Goal: Information Seeking & Learning: Learn about a topic

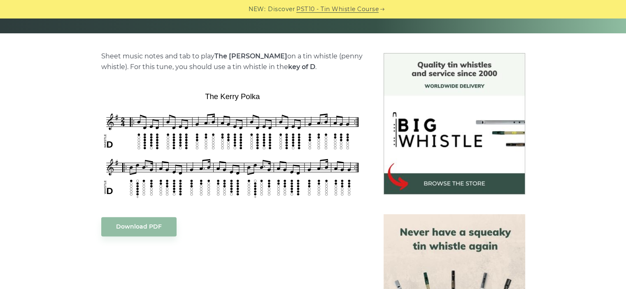
scroll to position [183, 0]
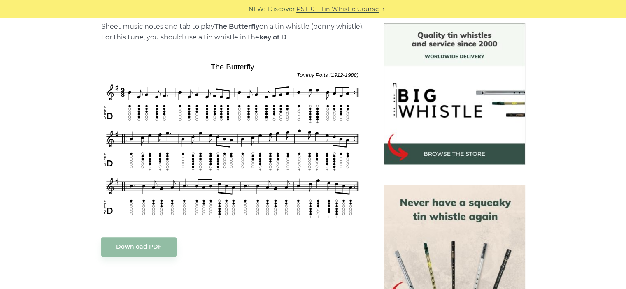
scroll to position [213, 0]
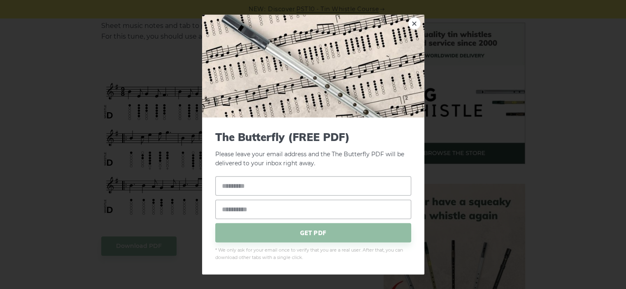
drag, startPoint x: 238, startPoint y: 113, endPoint x: 149, endPoint y: 108, distance: 89.5
click at [149, 108] on div "× The Butterfly (FREE PDF) Please leave your email address and the The Butterfl…" at bounding box center [313, 144] width 626 height 289
click at [416, 21] on link "×" at bounding box center [414, 23] width 12 height 12
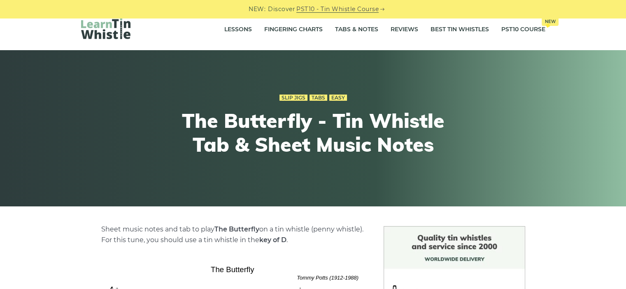
scroll to position [0, 0]
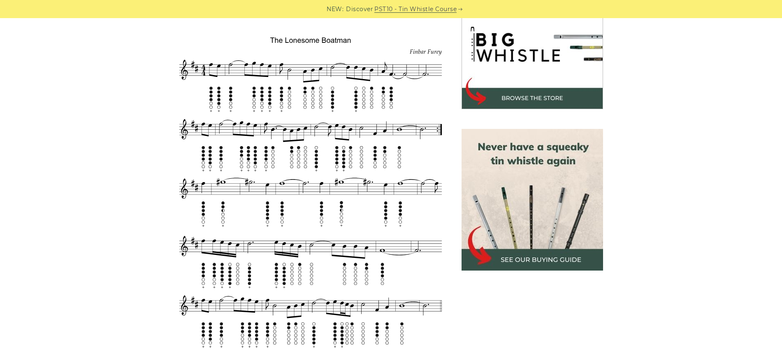
scroll to position [269, 0]
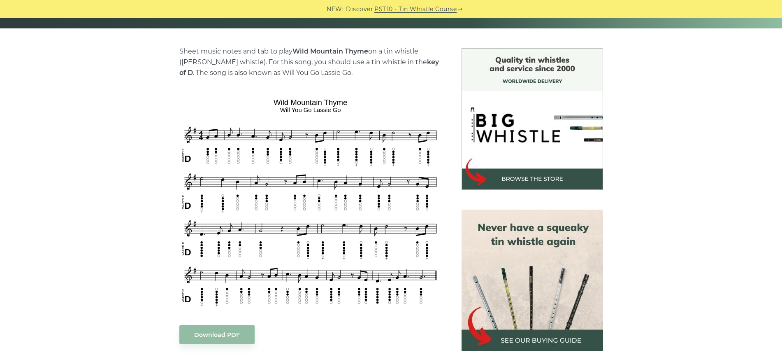
scroll to position [190, 0]
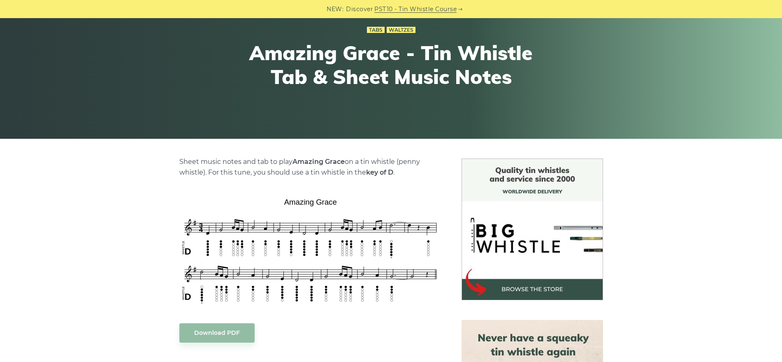
scroll to position [93, 0]
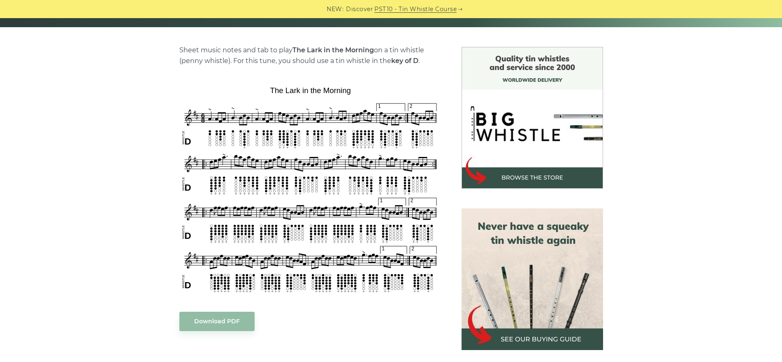
scroll to position [189, 0]
